Goal: Task Accomplishment & Management: Use online tool/utility

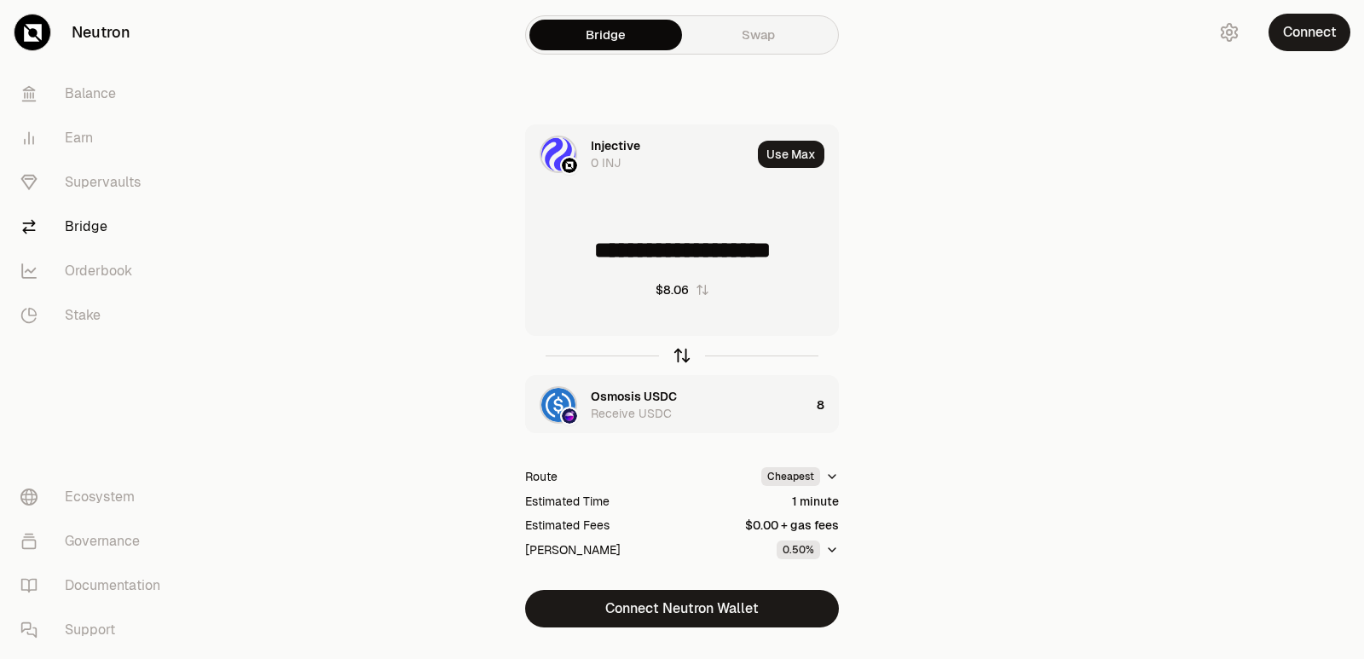
click at [680, 356] on icon "button" at bounding box center [681, 355] width 19 height 19
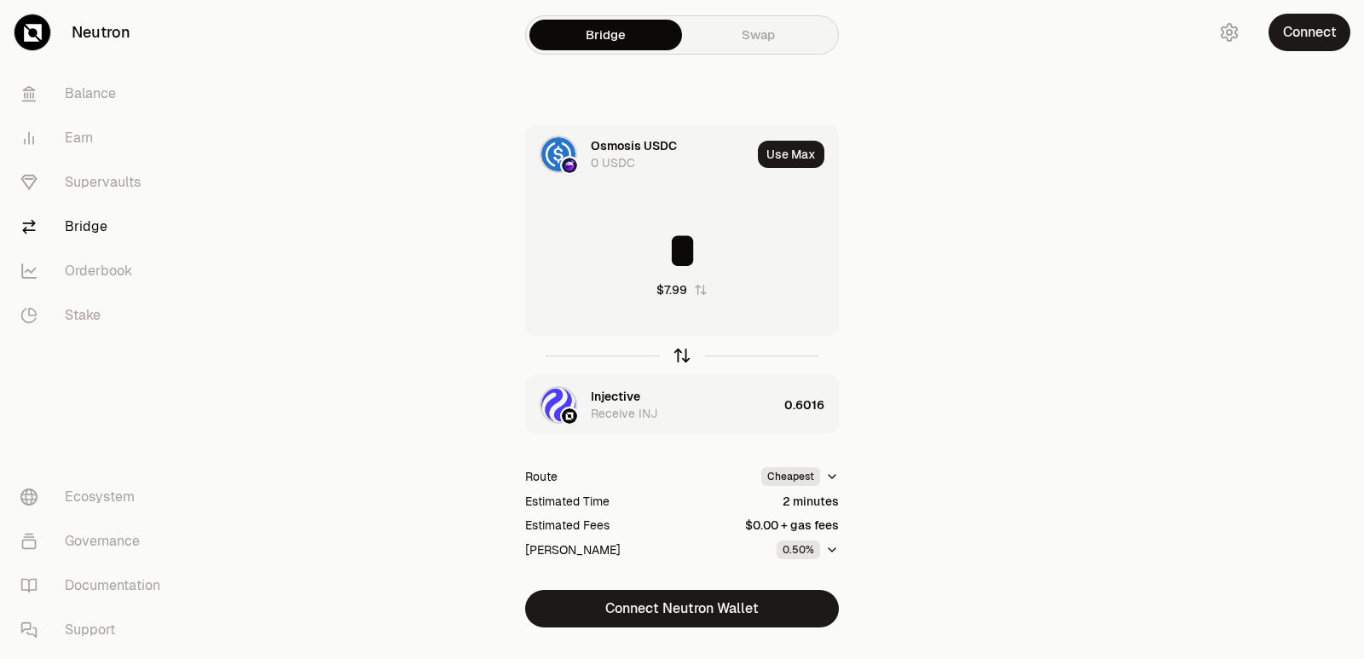
click at [679, 359] on icon "button" at bounding box center [681, 355] width 19 height 19
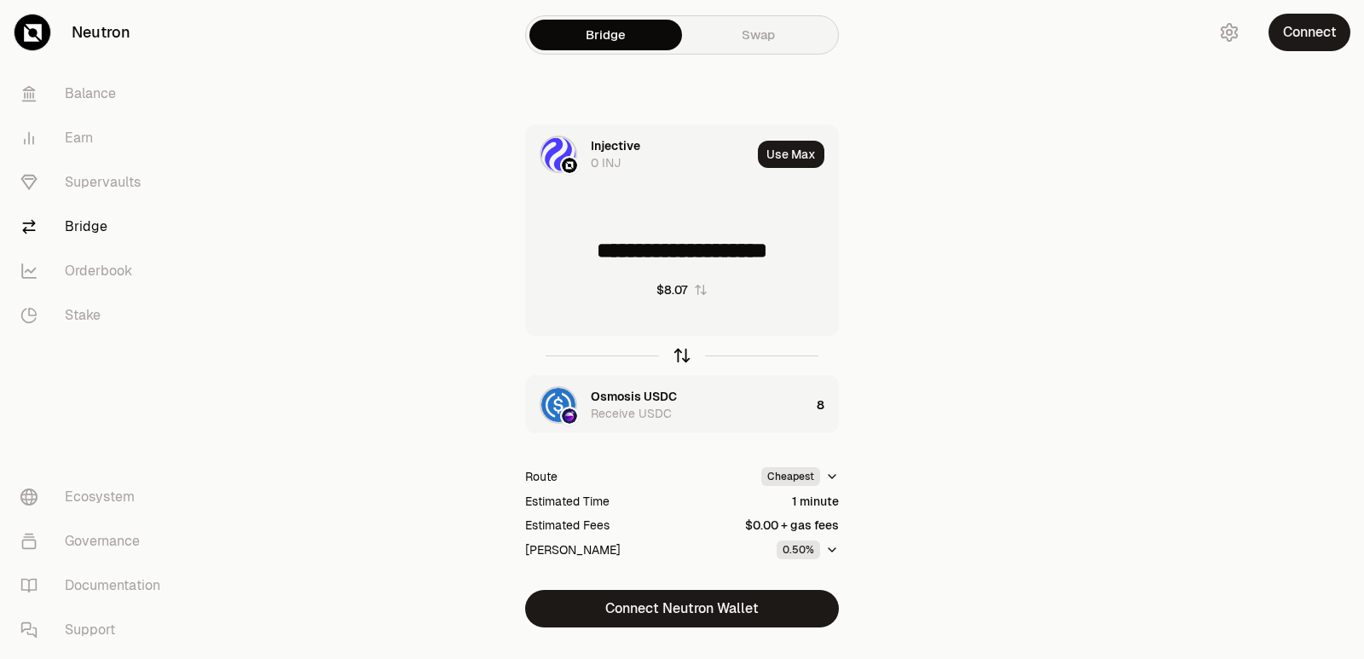
type input "**********"
